Goal: Information Seeking & Learning: Check status

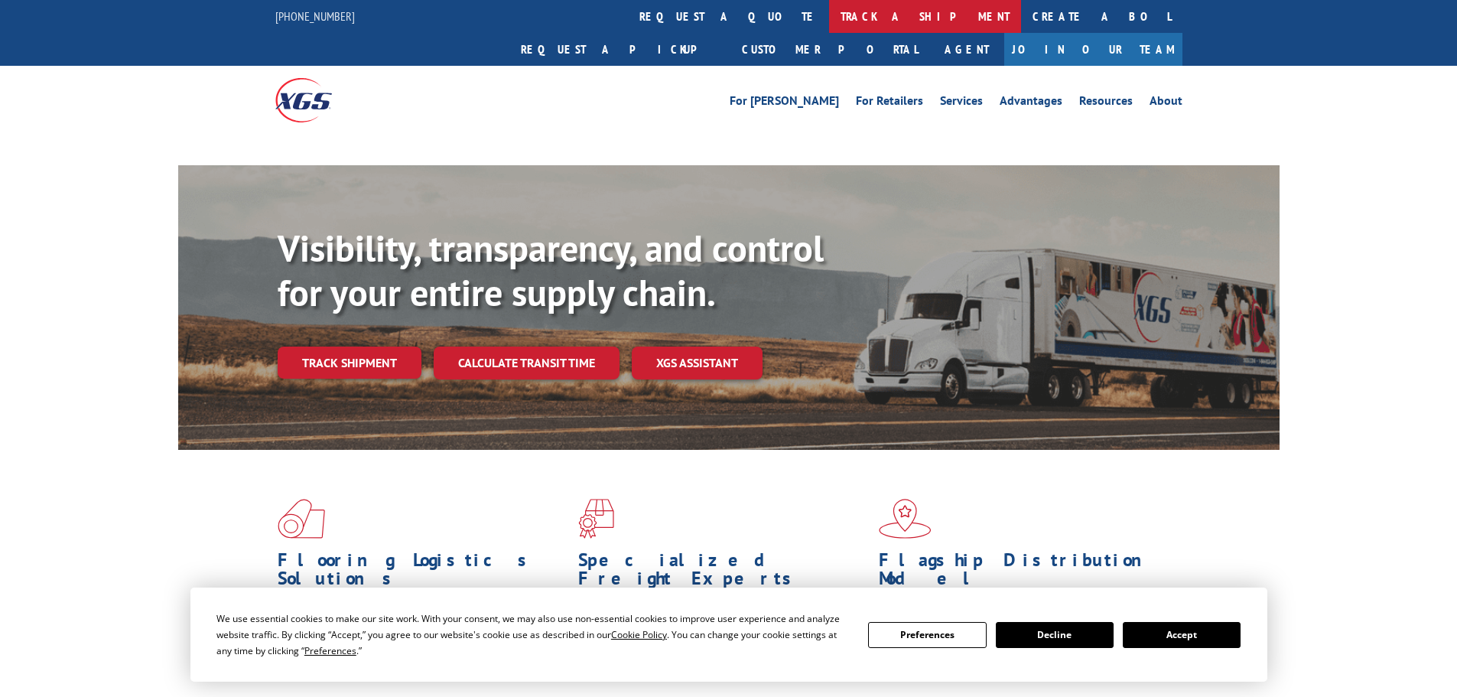
click at [829, 14] on link "track a shipment" at bounding box center [925, 16] width 192 height 33
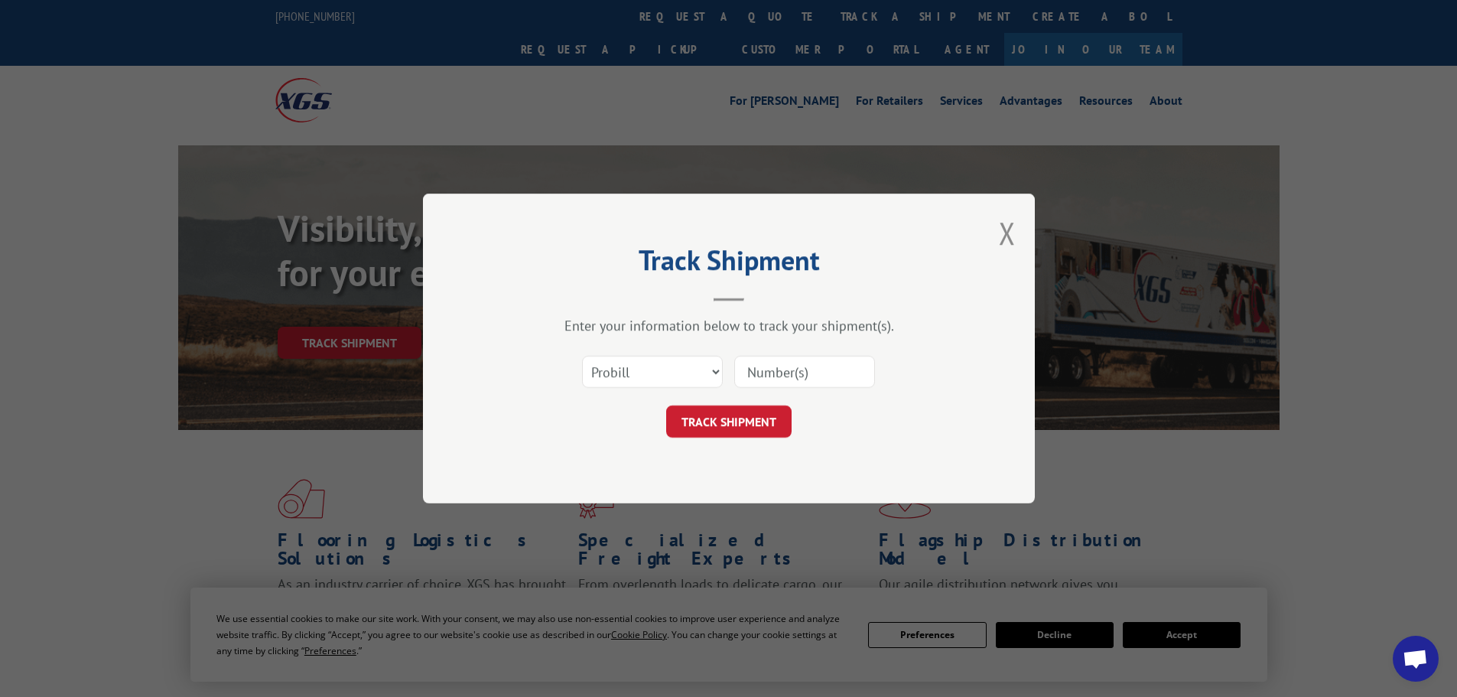
click at [641, 377] on select "Select category... Probill BOL PO" at bounding box center [652, 372] width 141 height 32
click at [801, 372] on input at bounding box center [804, 372] width 141 height 32
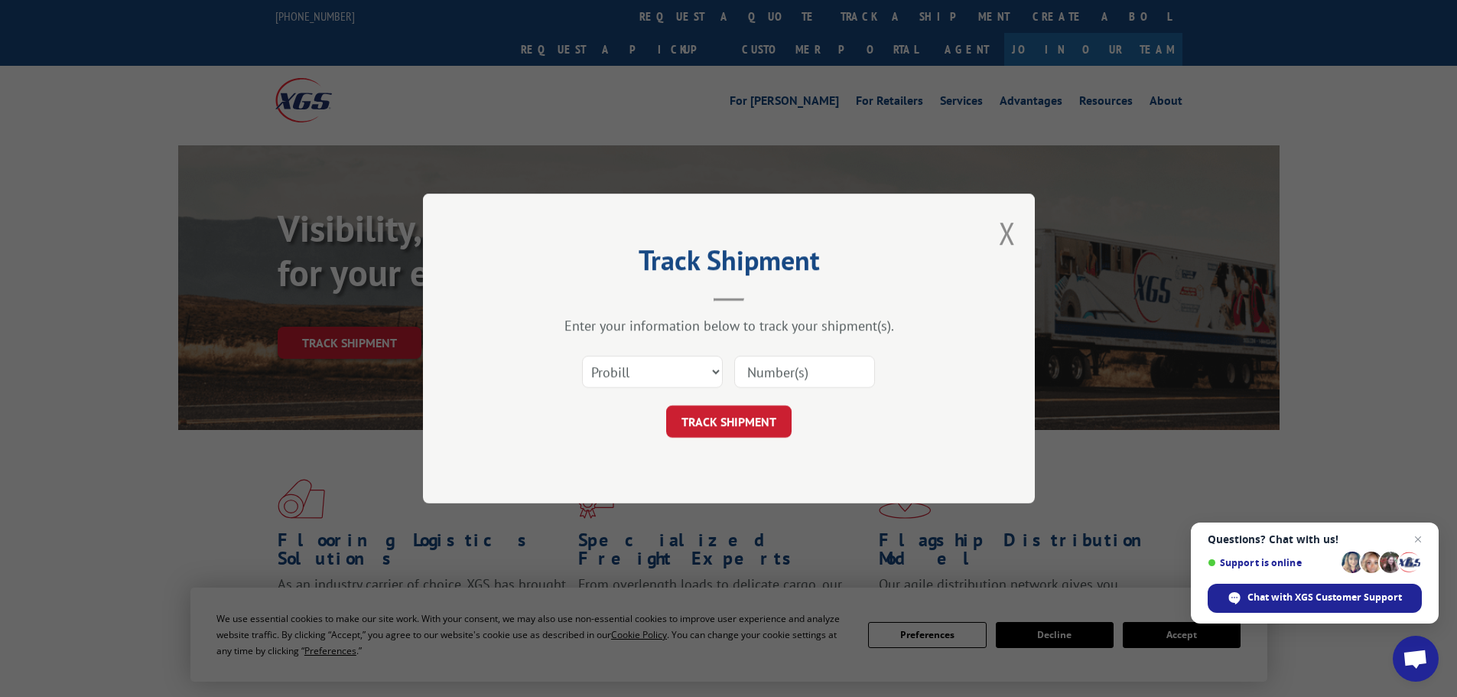
paste input "17231744"
type input "17231744"
click at [750, 427] on button "TRACK SHIPMENT" at bounding box center [728, 421] width 125 height 32
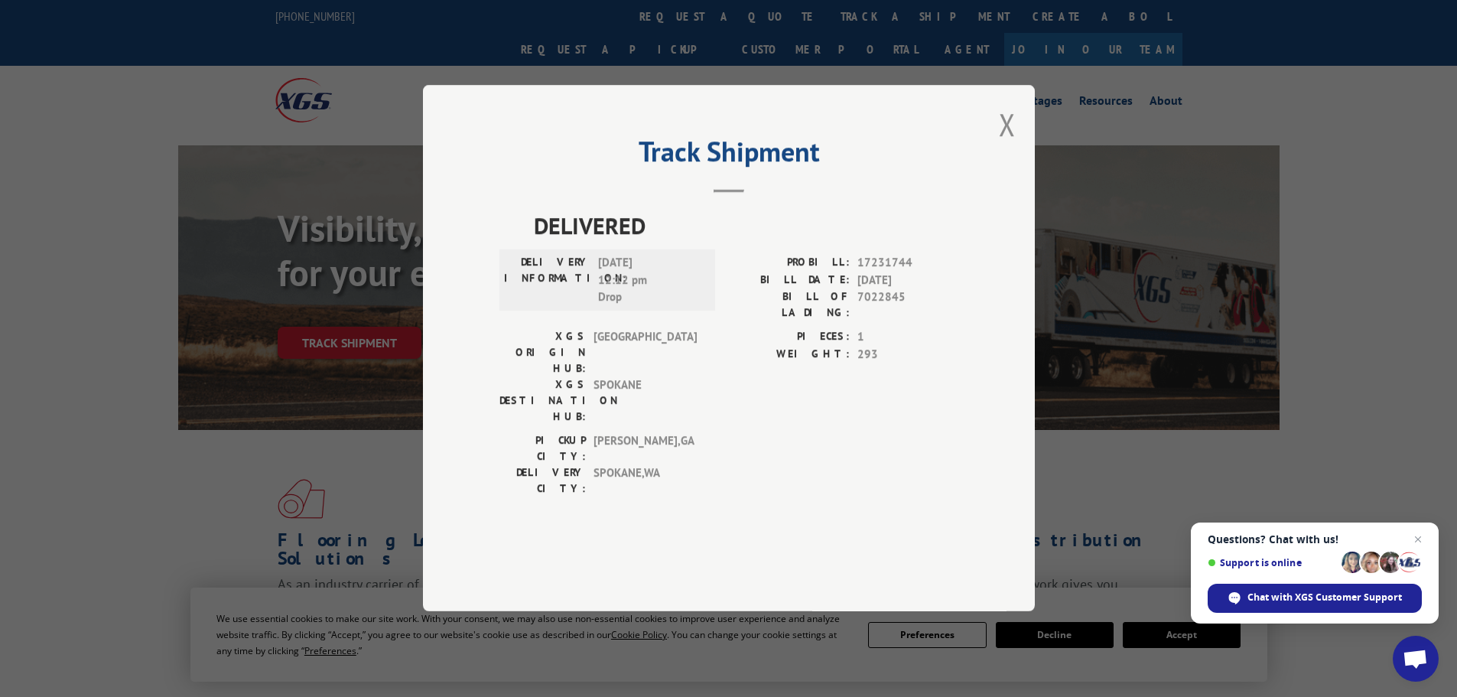
click at [108, 290] on div "Track Shipment DELIVERED DELIVERY INFORMATION: [DATE] 12:12 pm Drop PROBILL: 17…" at bounding box center [728, 348] width 1457 height 697
click at [1007, 145] on button "Close modal" at bounding box center [1007, 124] width 17 height 41
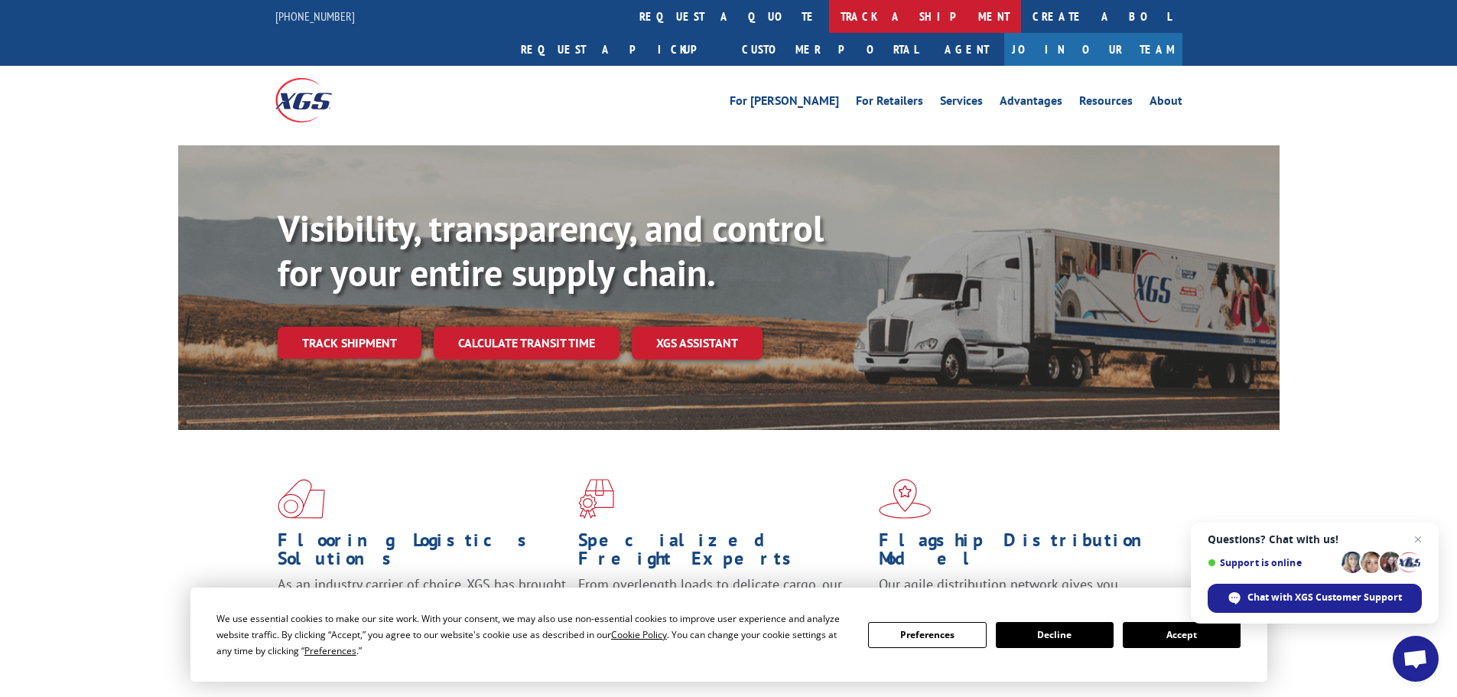
click at [829, 19] on link "track a shipment" at bounding box center [925, 16] width 192 height 33
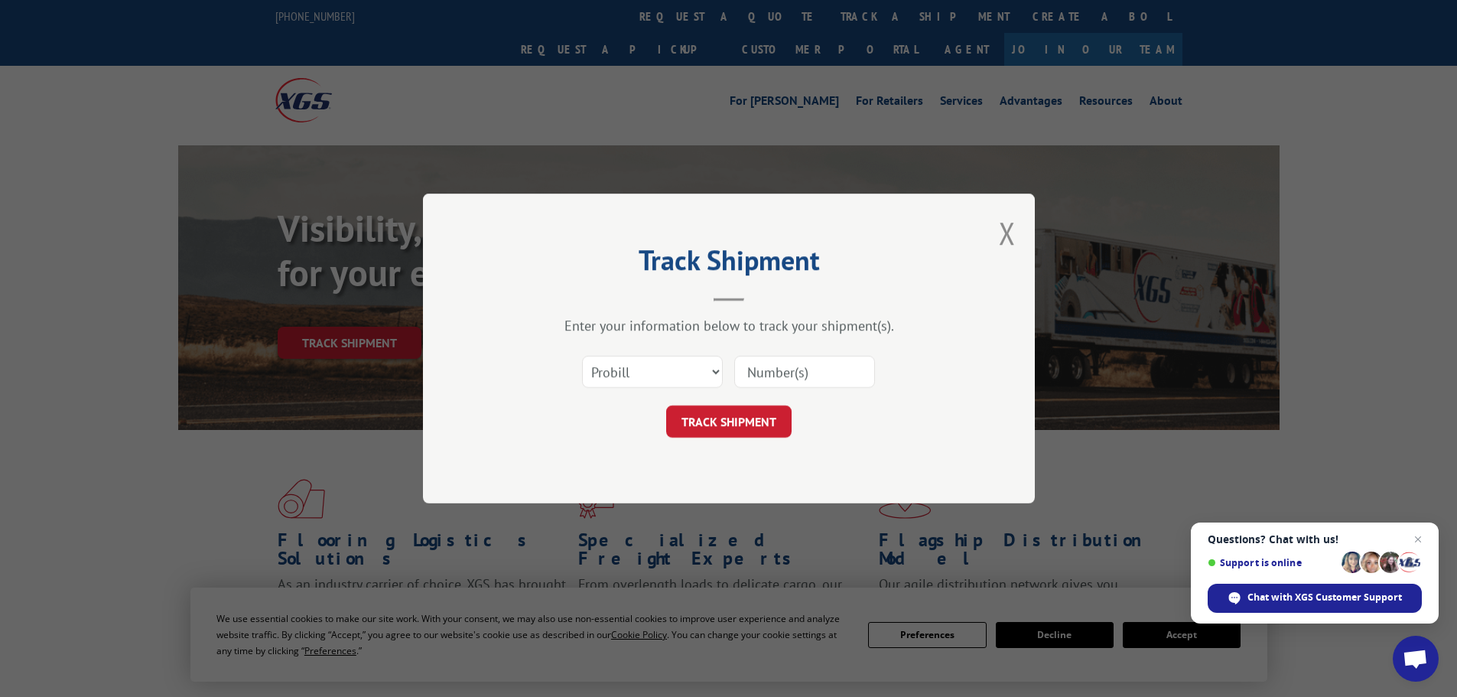
click at [769, 368] on input at bounding box center [804, 372] width 141 height 32
paste input "17519007"
type input "17519007"
click at [748, 421] on button "TRACK SHIPMENT" at bounding box center [728, 421] width 125 height 32
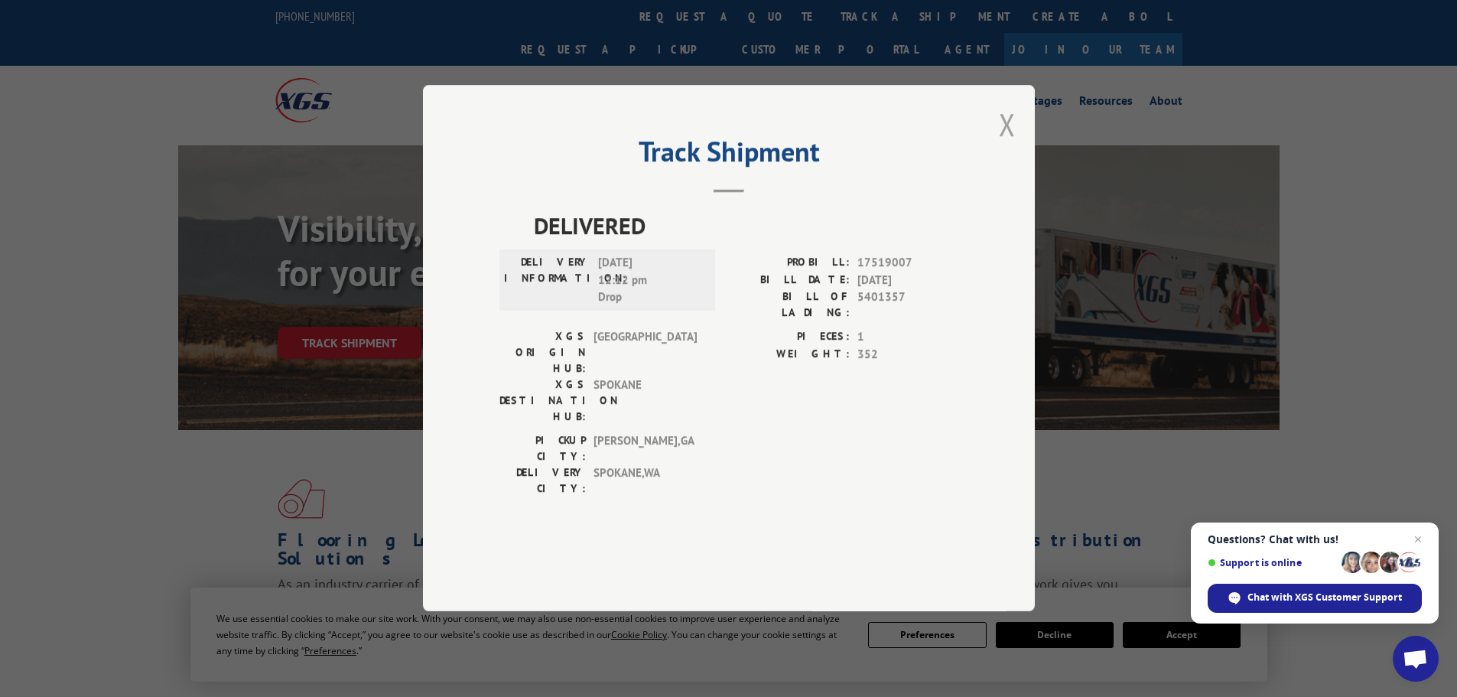
click at [1008, 145] on button "Close modal" at bounding box center [1007, 124] width 17 height 41
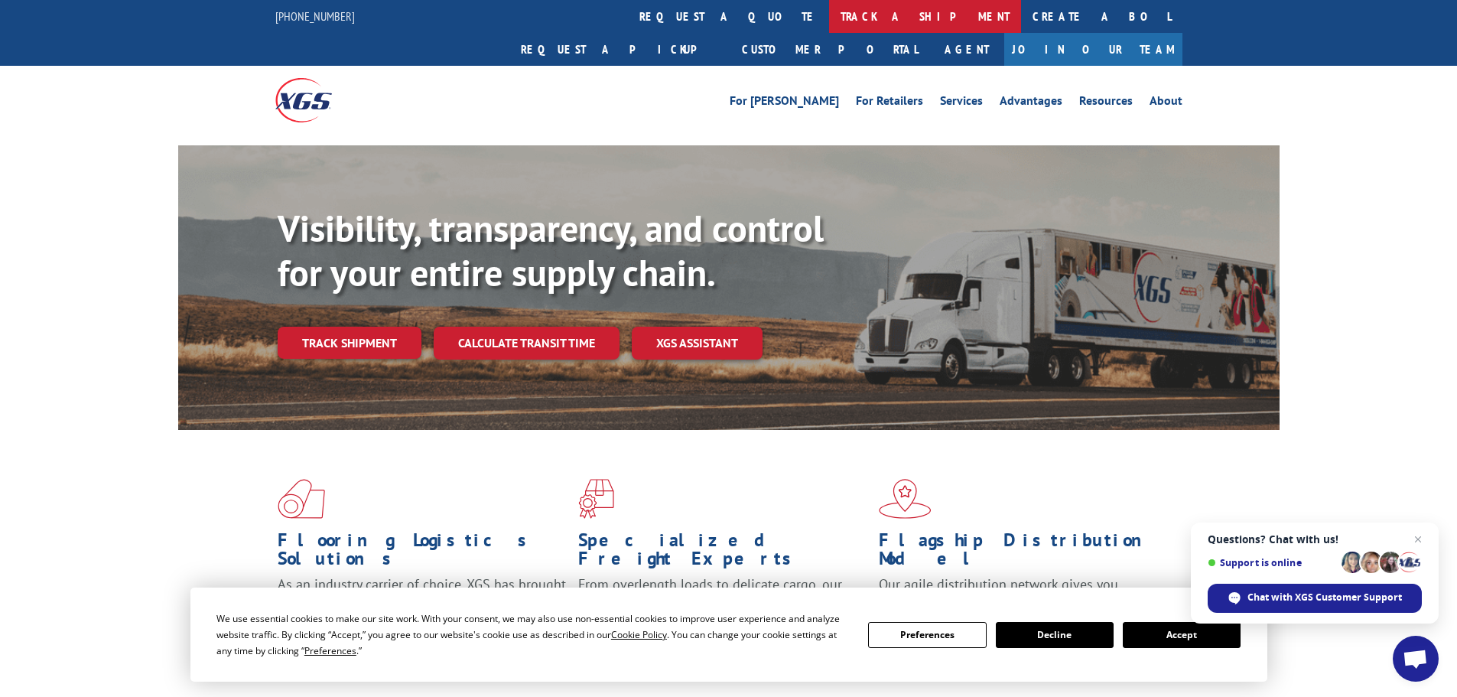
click at [829, 31] on link "track a shipment" at bounding box center [925, 16] width 192 height 33
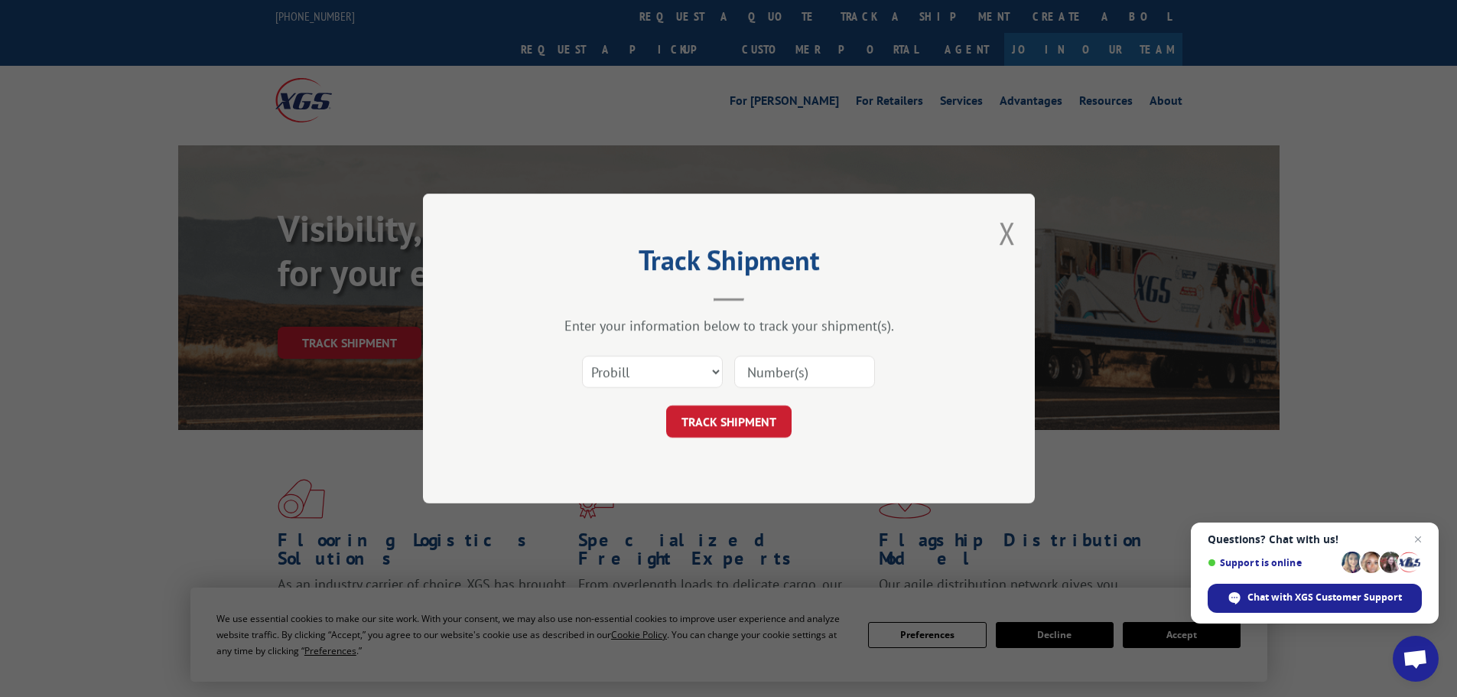
click at [756, 377] on input at bounding box center [804, 372] width 141 height 32
paste input "17261317"
type input "17261317"
click at [742, 433] on button "TRACK SHIPMENT" at bounding box center [728, 421] width 125 height 32
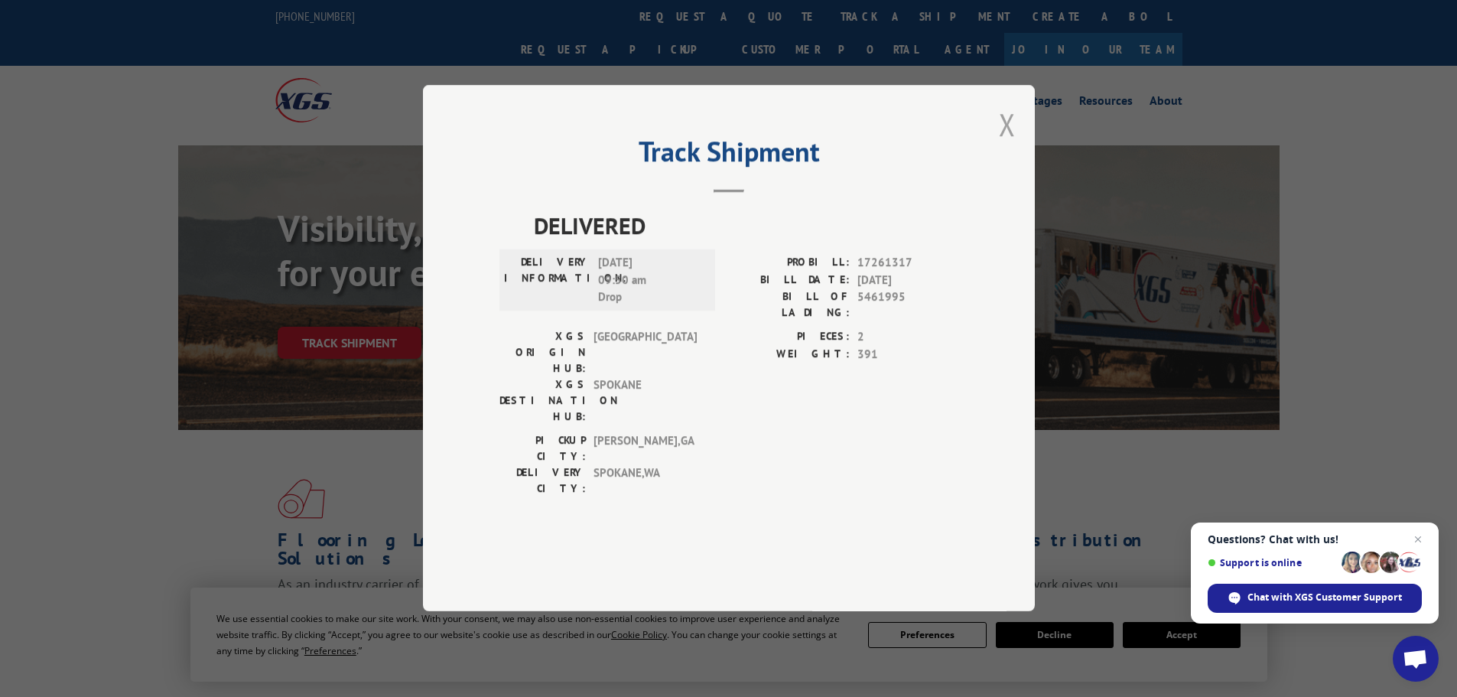
click at [1012, 145] on button "Close modal" at bounding box center [1007, 124] width 17 height 41
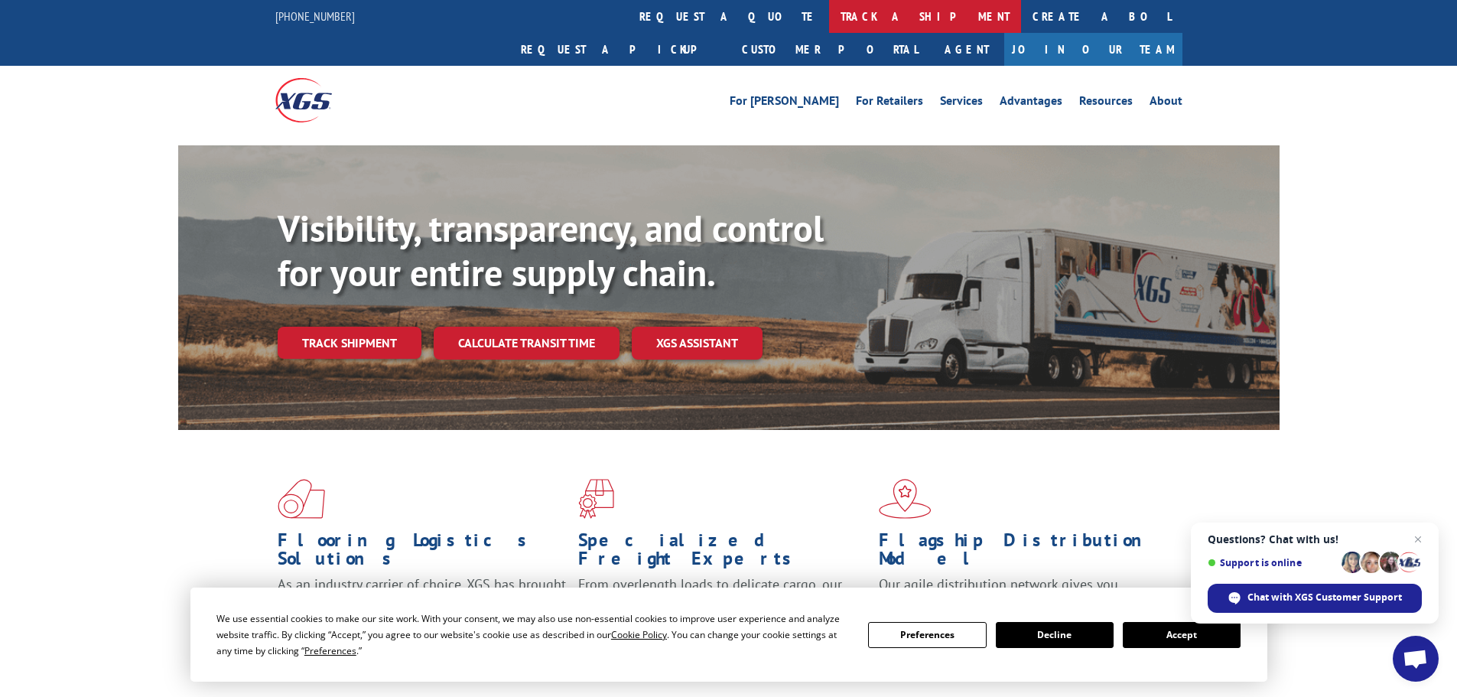
click at [829, 22] on link "track a shipment" at bounding box center [925, 16] width 192 height 33
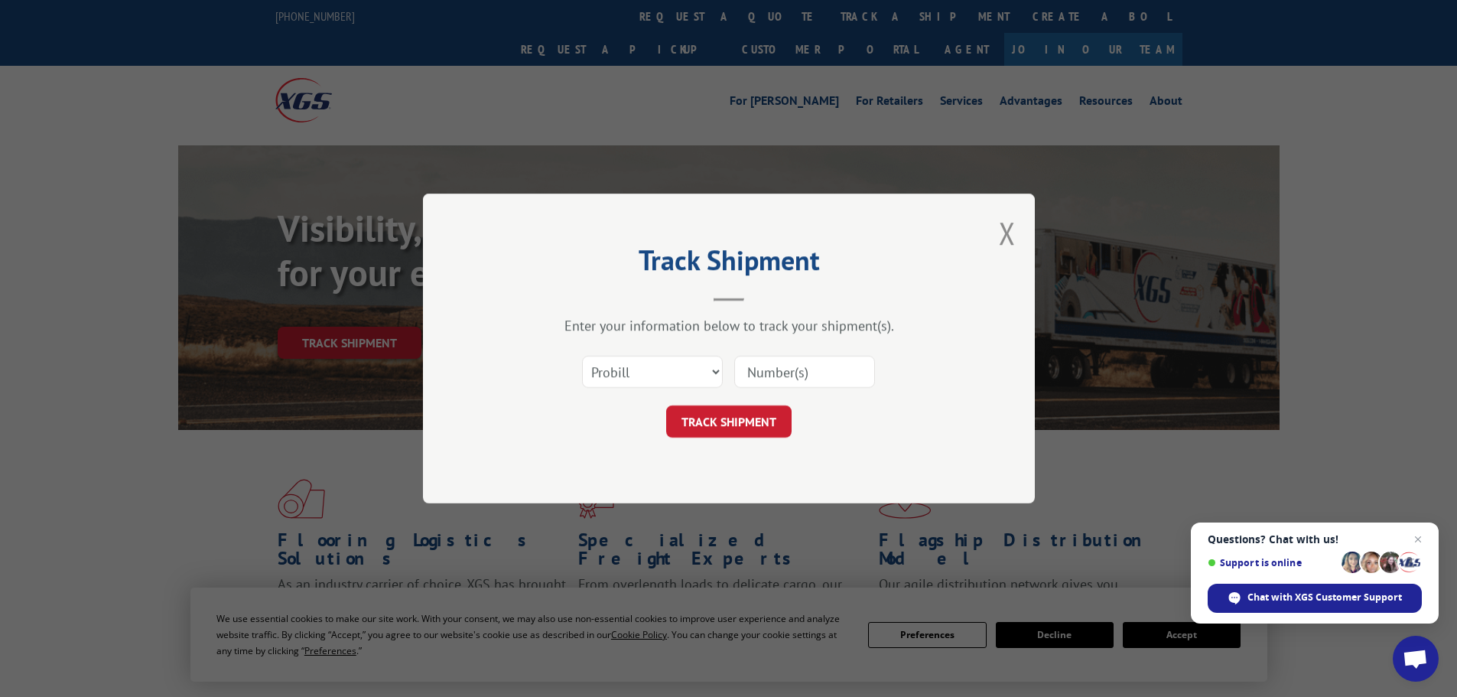
click at [776, 365] on input at bounding box center [804, 372] width 141 height 32
paste input "17522874"
type input "17522874"
click at [711, 421] on button "TRACK SHIPMENT" at bounding box center [728, 421] width 125 height 32
